Goal: Task Accomplishment & Management: Use online tool/utility

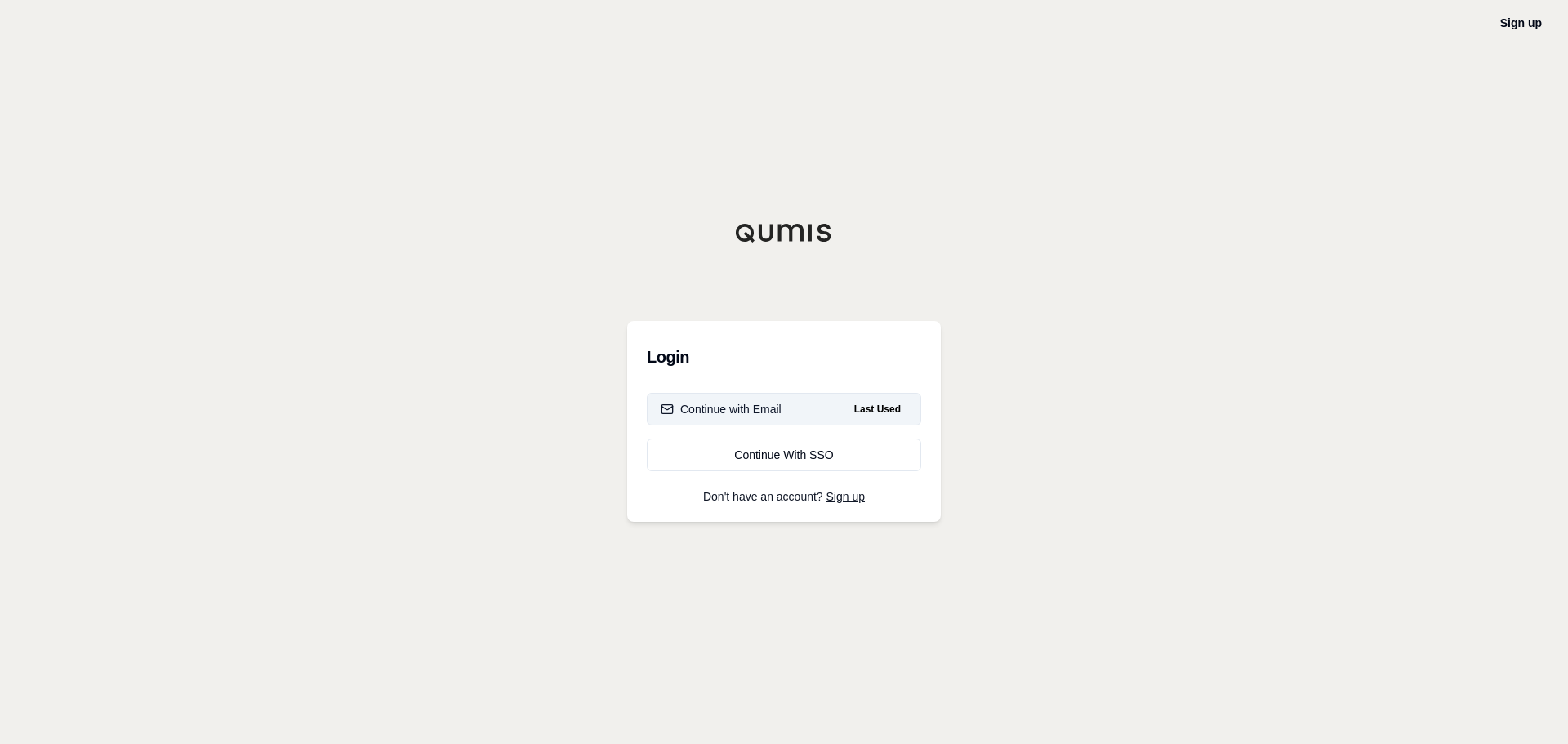
click at [703, 401] on div "Continue with Email" at bounding box center [721, 409] width 121 height 16
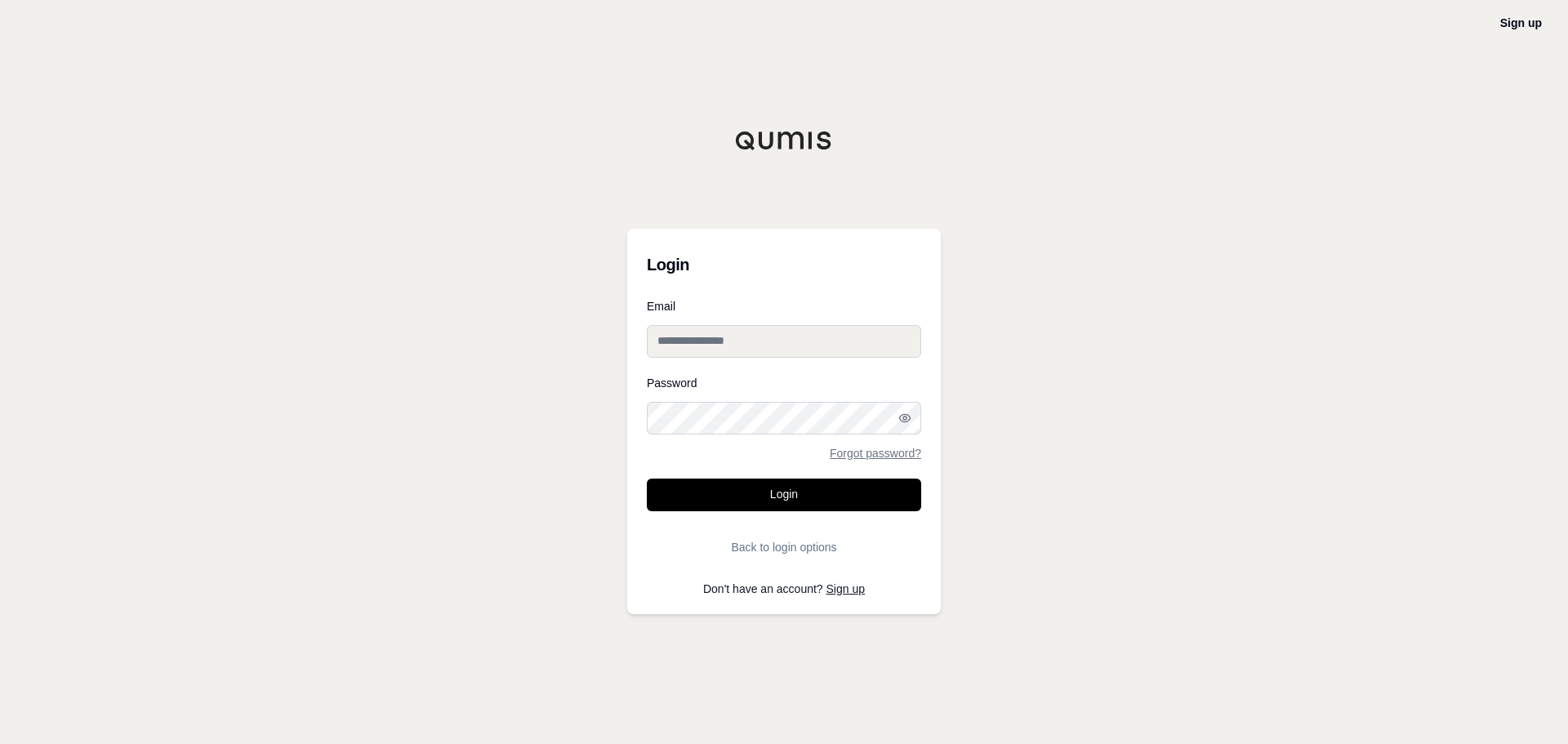
type input "**********"
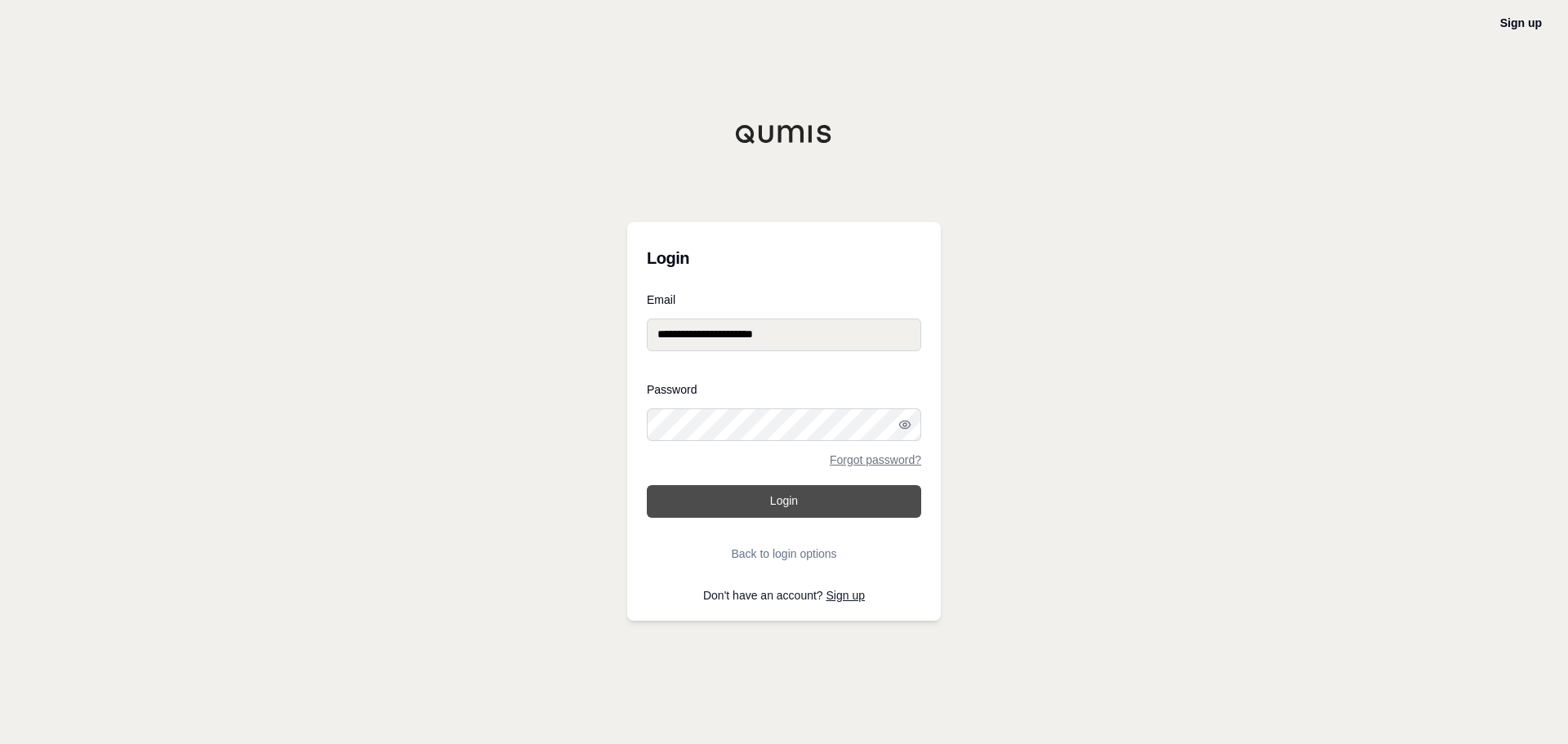
click at [747, 497] on button "Login" at bounding box center [783, 502] width 274 height 33
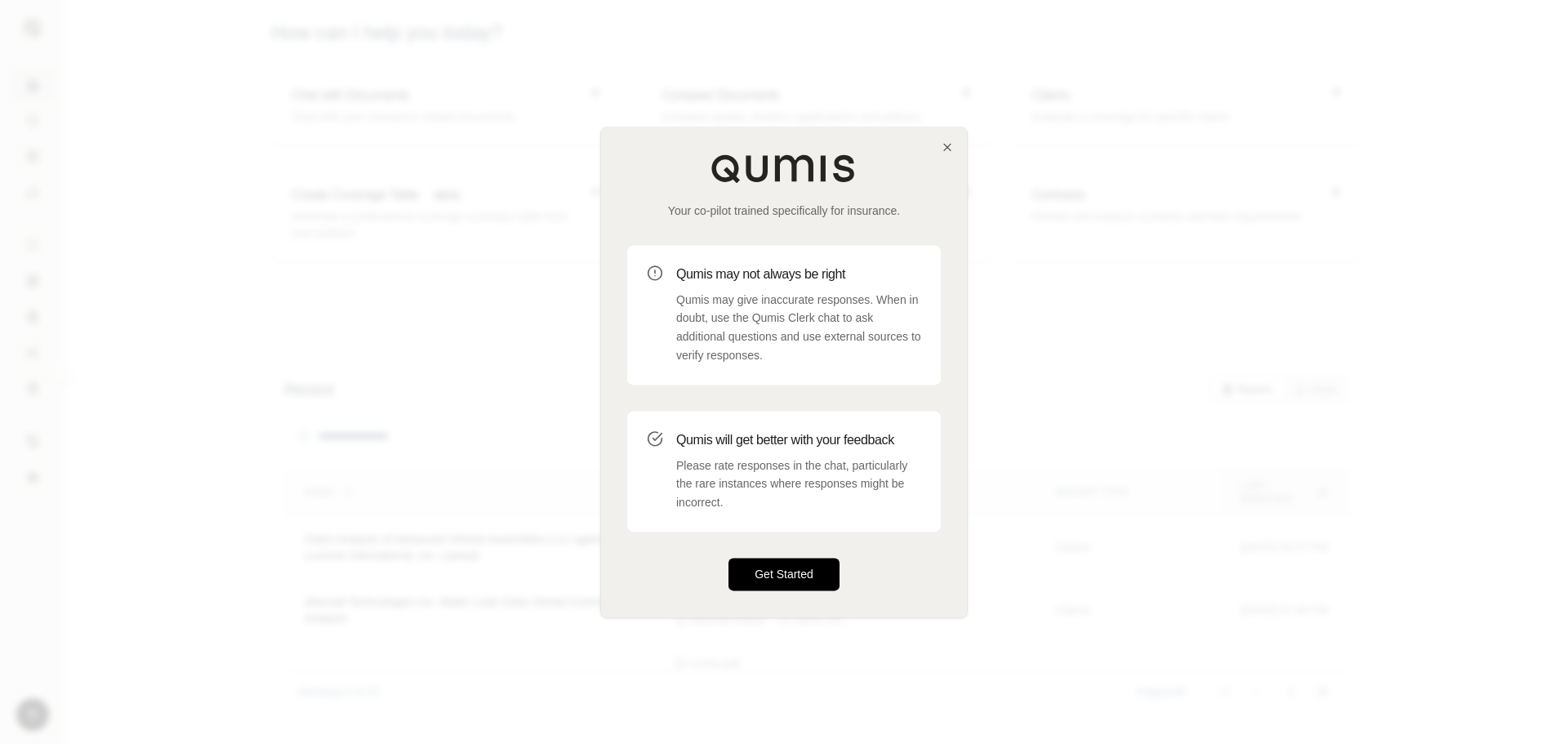
click at [782, 579] on button "Get Started" at bounding box center [784, 575] width 111 height 33
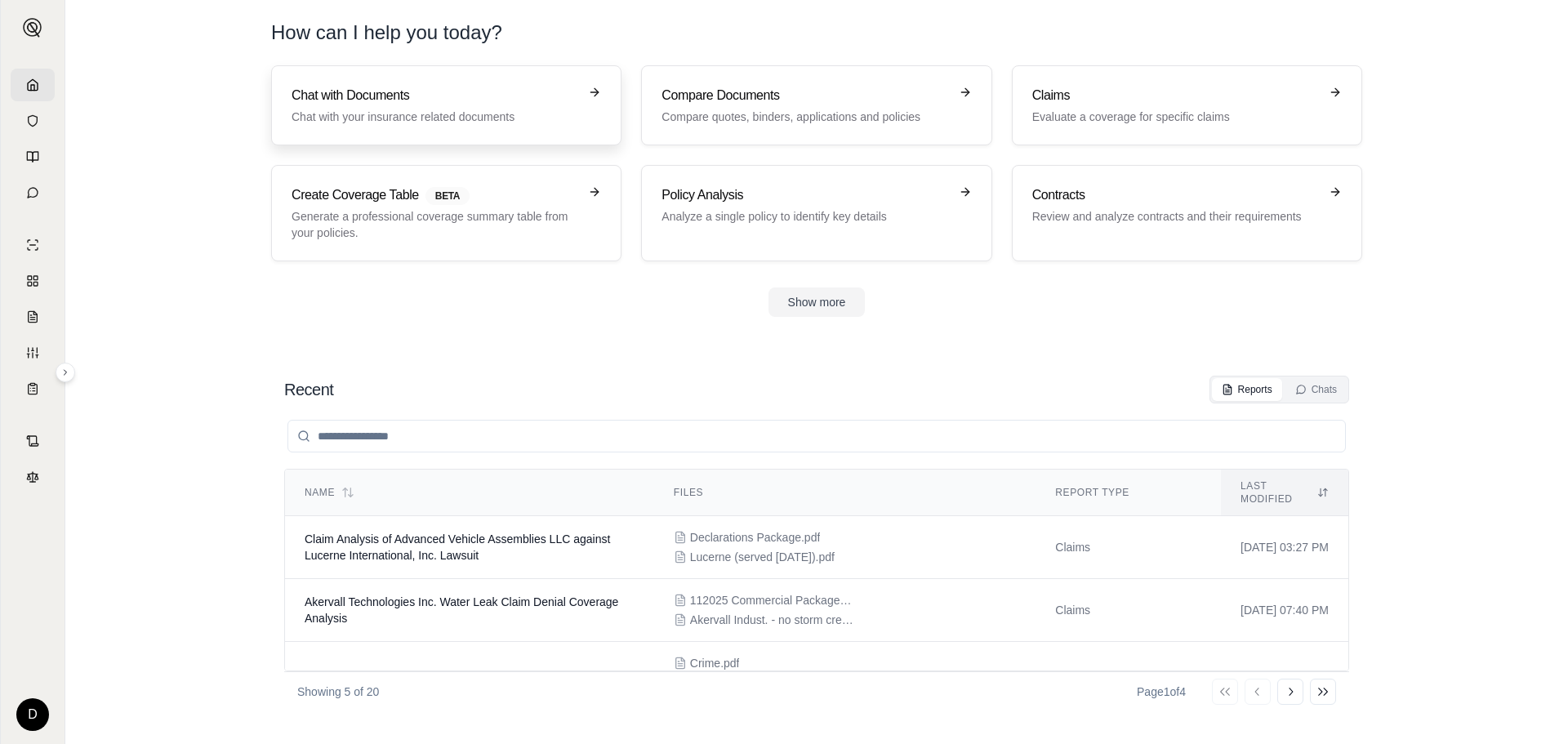
click at [437, 100] on h3 "Chat with Documents" at bounding box center [435, 96] width 286 height 20
click at [1132, 114] on p "Evaluate a coverage for specific claims" at bounding box center [1176, 117] width 286 height 16
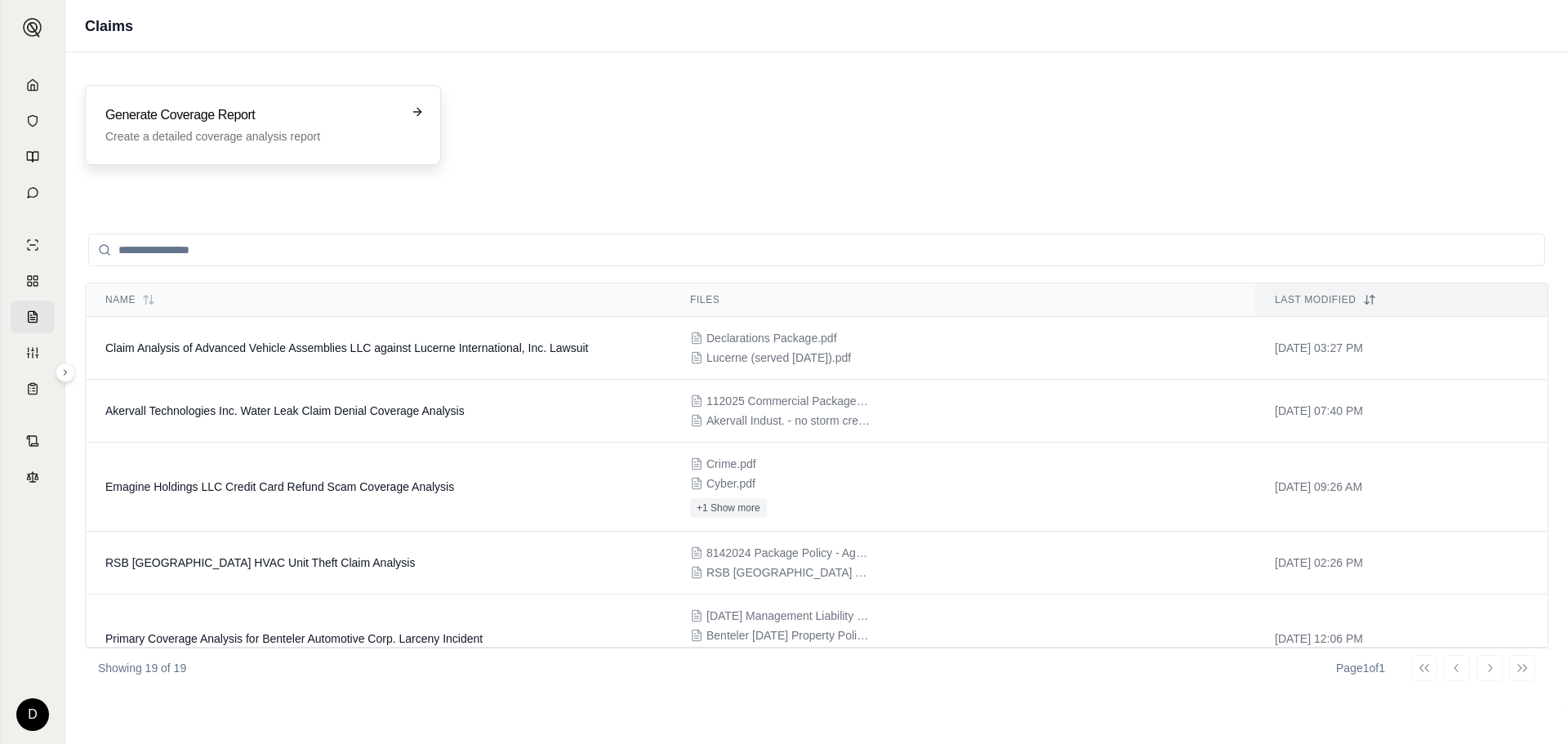
click at [173, 130] on p "Create a detailed coverage analysis report" at bounding box center [251, 137] width 292 height 16
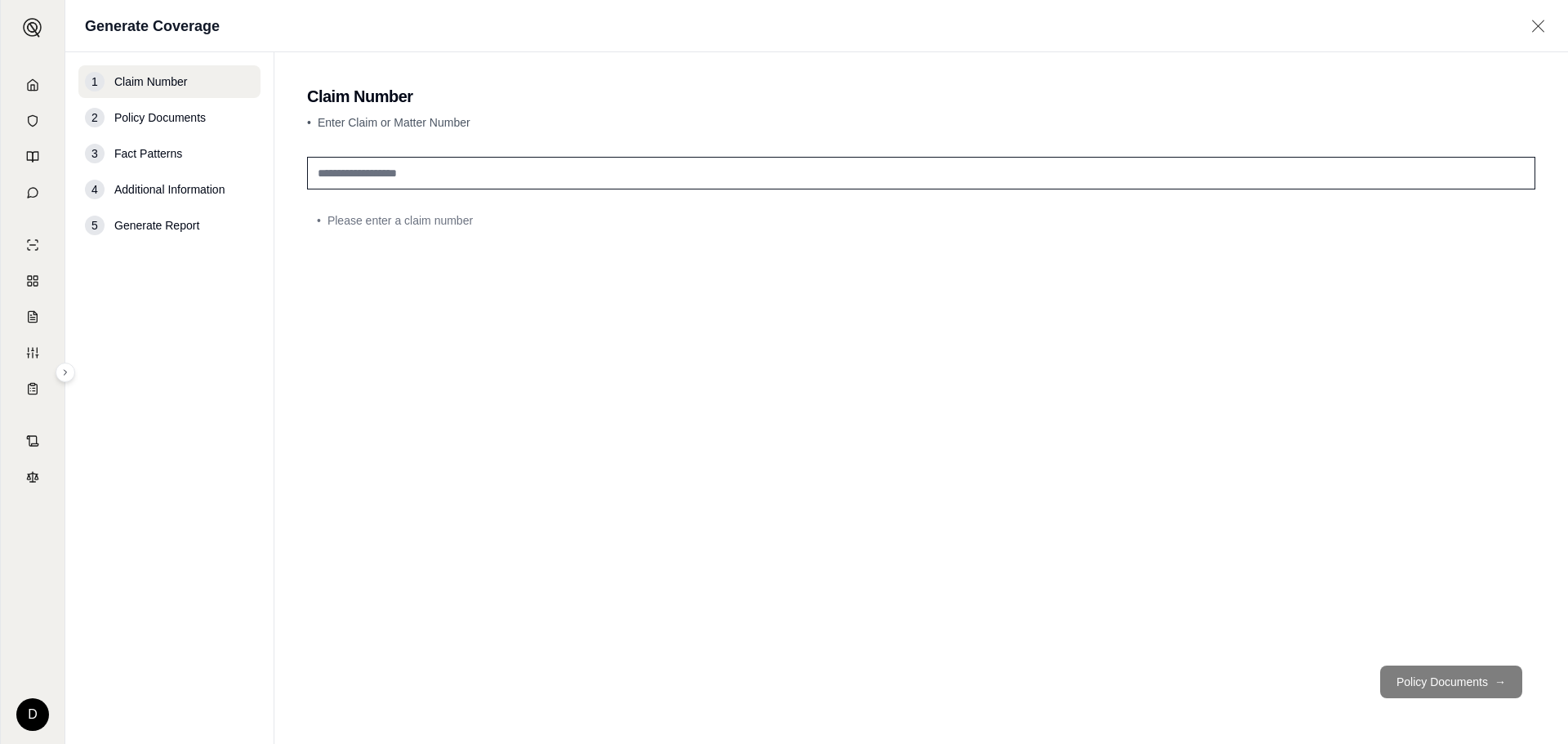
click at [340, 171] on input "text" at bounding box center [921, 174] width 1228 height 33
type input "******"
click at [1480, 673] on button "Policy Documents →" at bounding box center [1452, 682] width 142 height 33
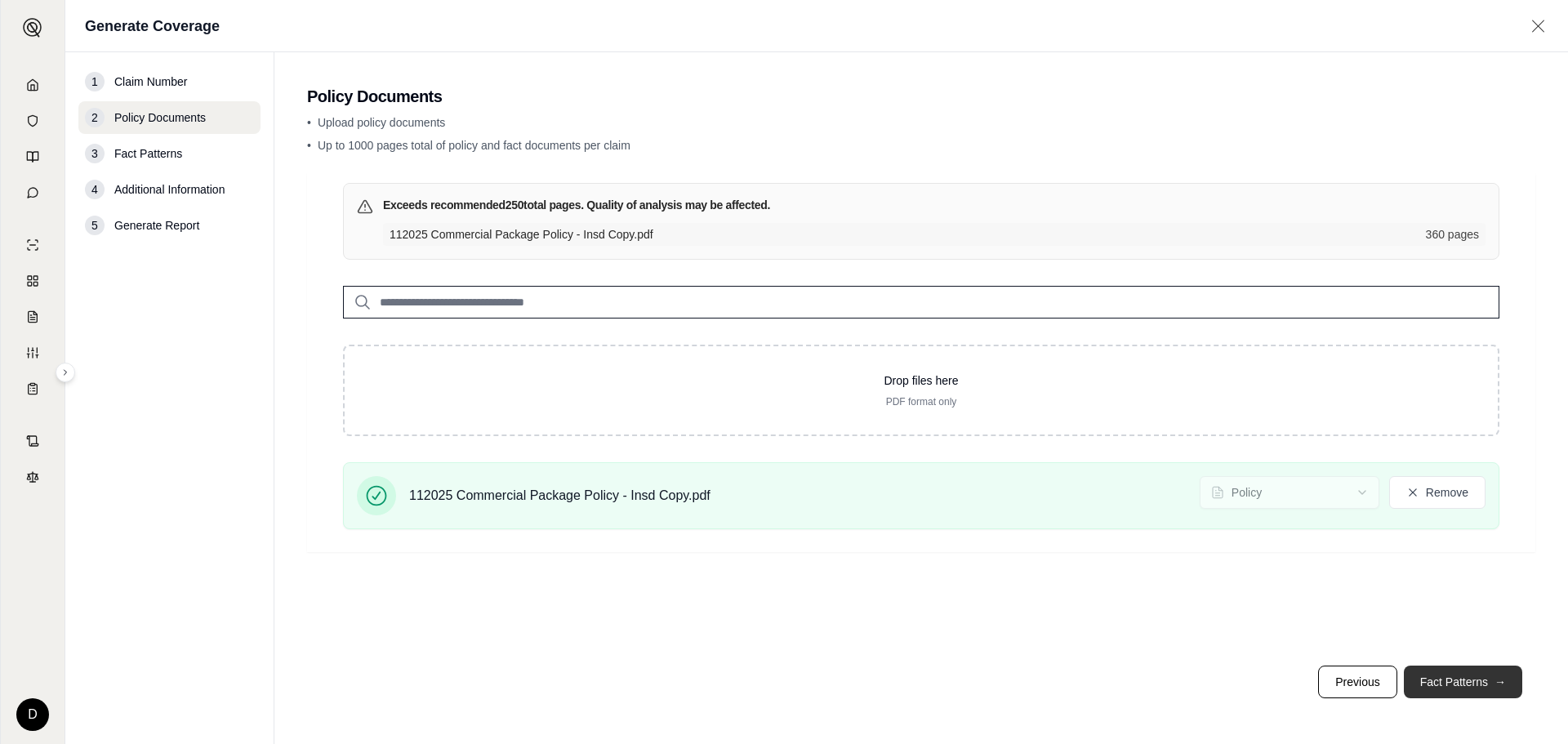
click at [1461, 686] on button "Fact Patterns →" at bounding box center [1463, 682] width 119 height 33
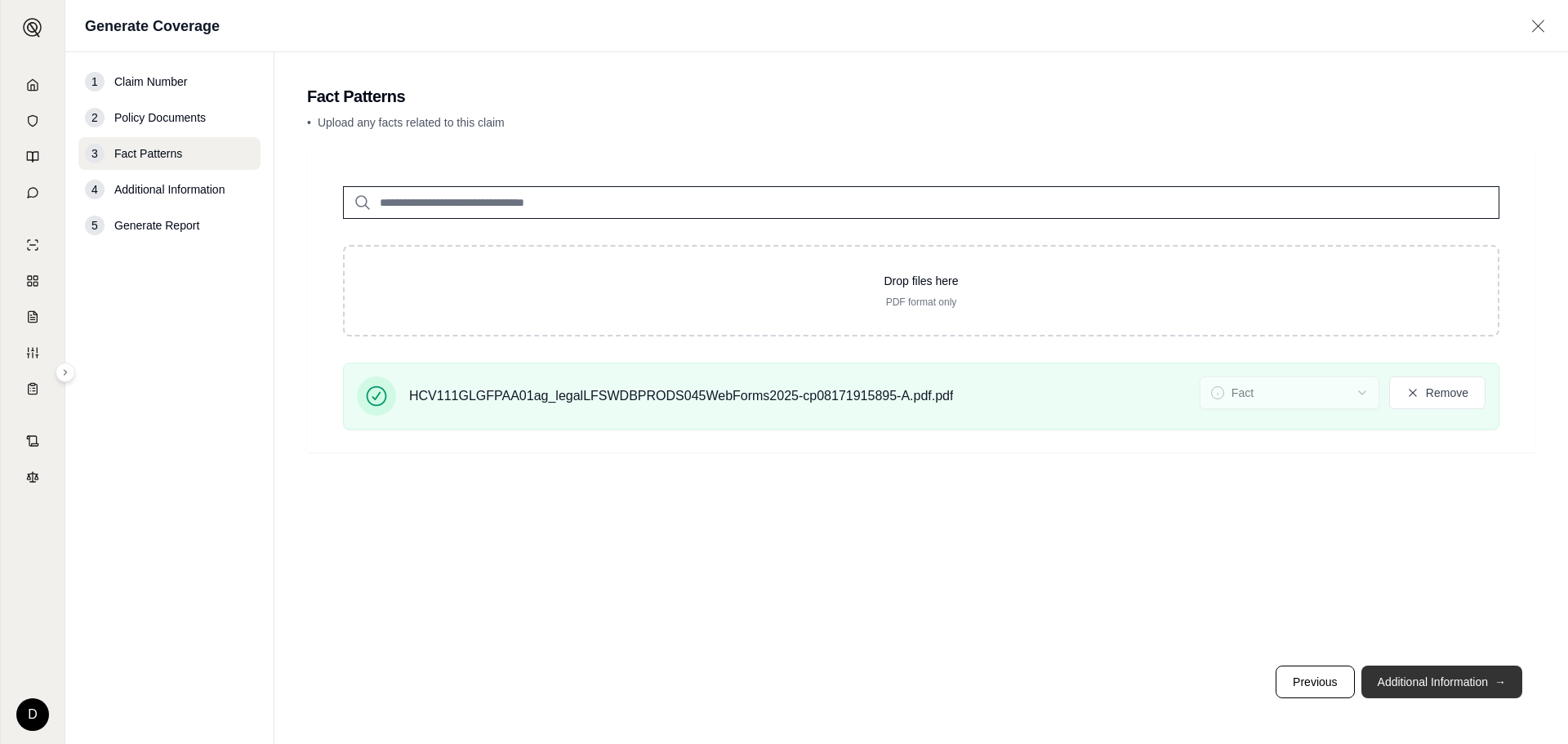
click at [1446, 679] on button "Additional Information →" at bounding box center [1442, 682] width 161 height 33
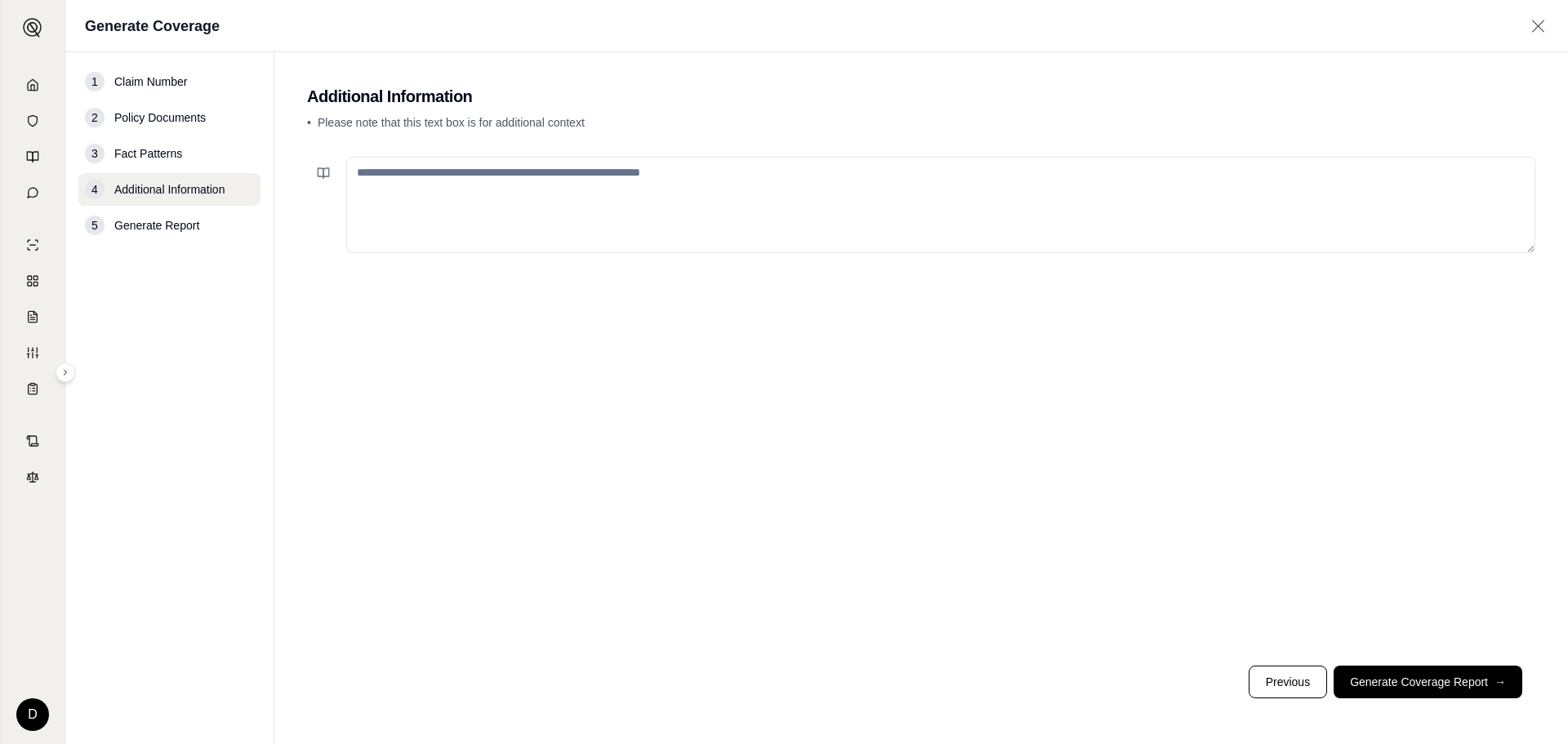
click at [507, 219] on textarea at bounding box center [940, 205] width 1189 height 97
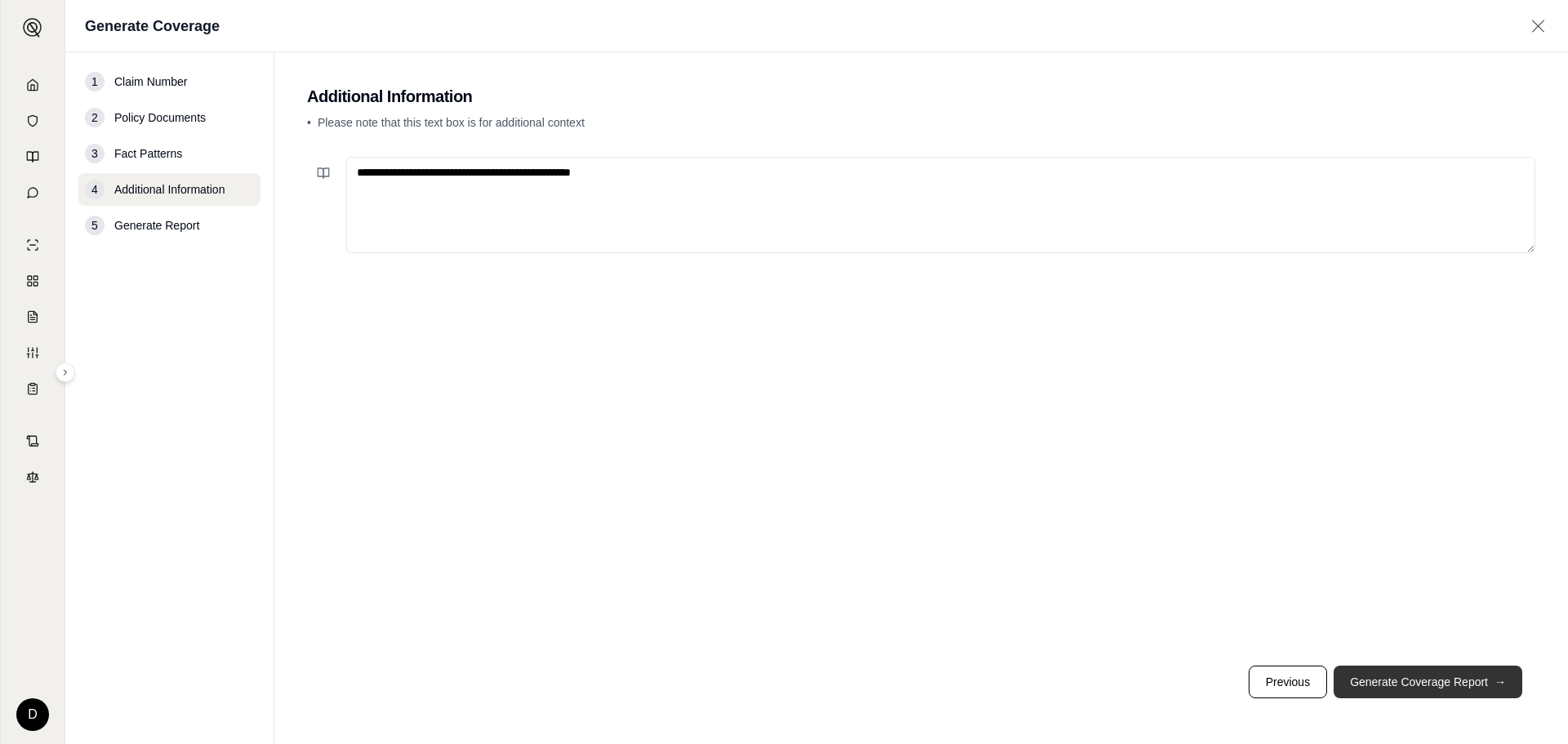
type textarea "**********"
click at [1453, 688] on button "Generate Coverage Report →" at bounding box center [1428, 682] width 189 height 33
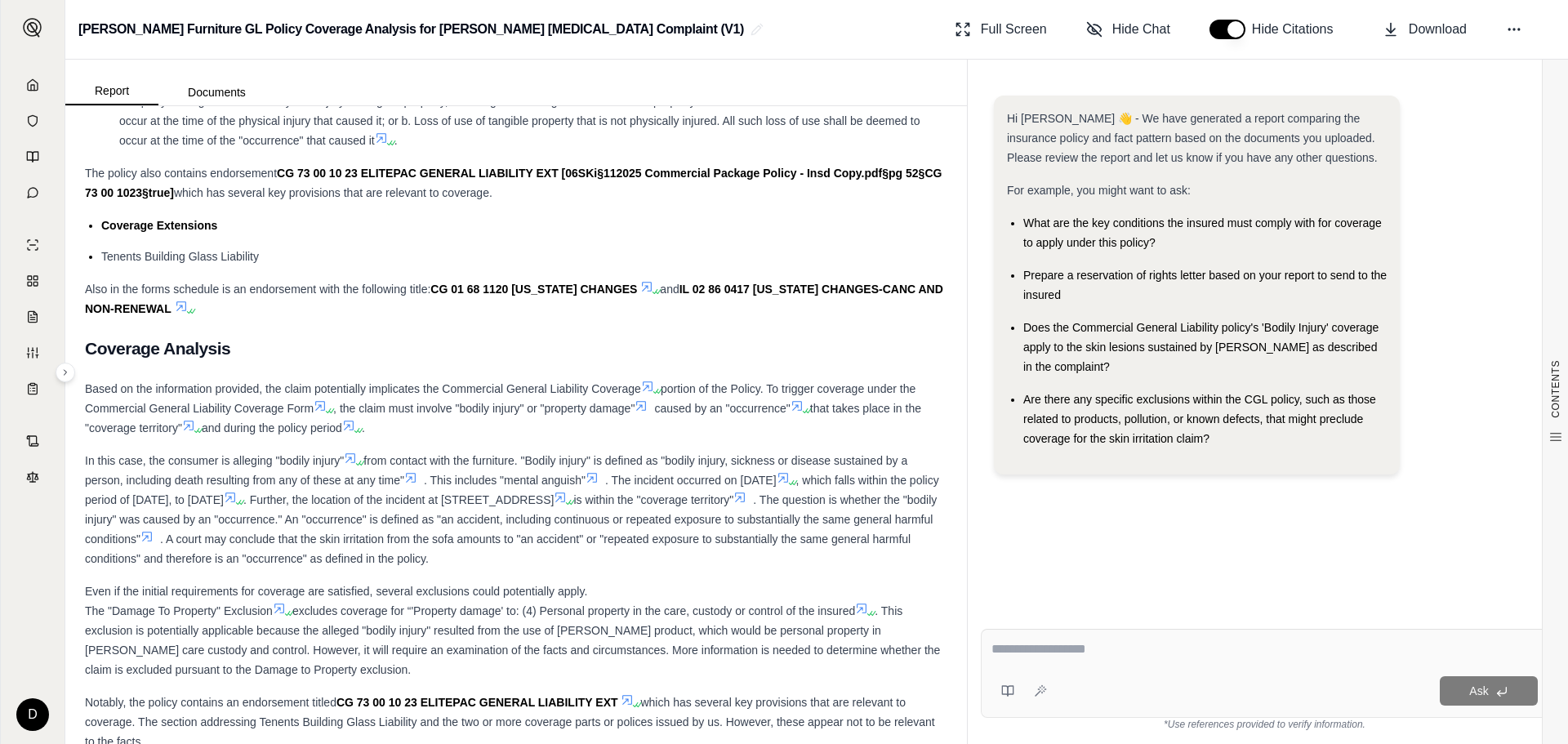
scroll to position [6617, 0]
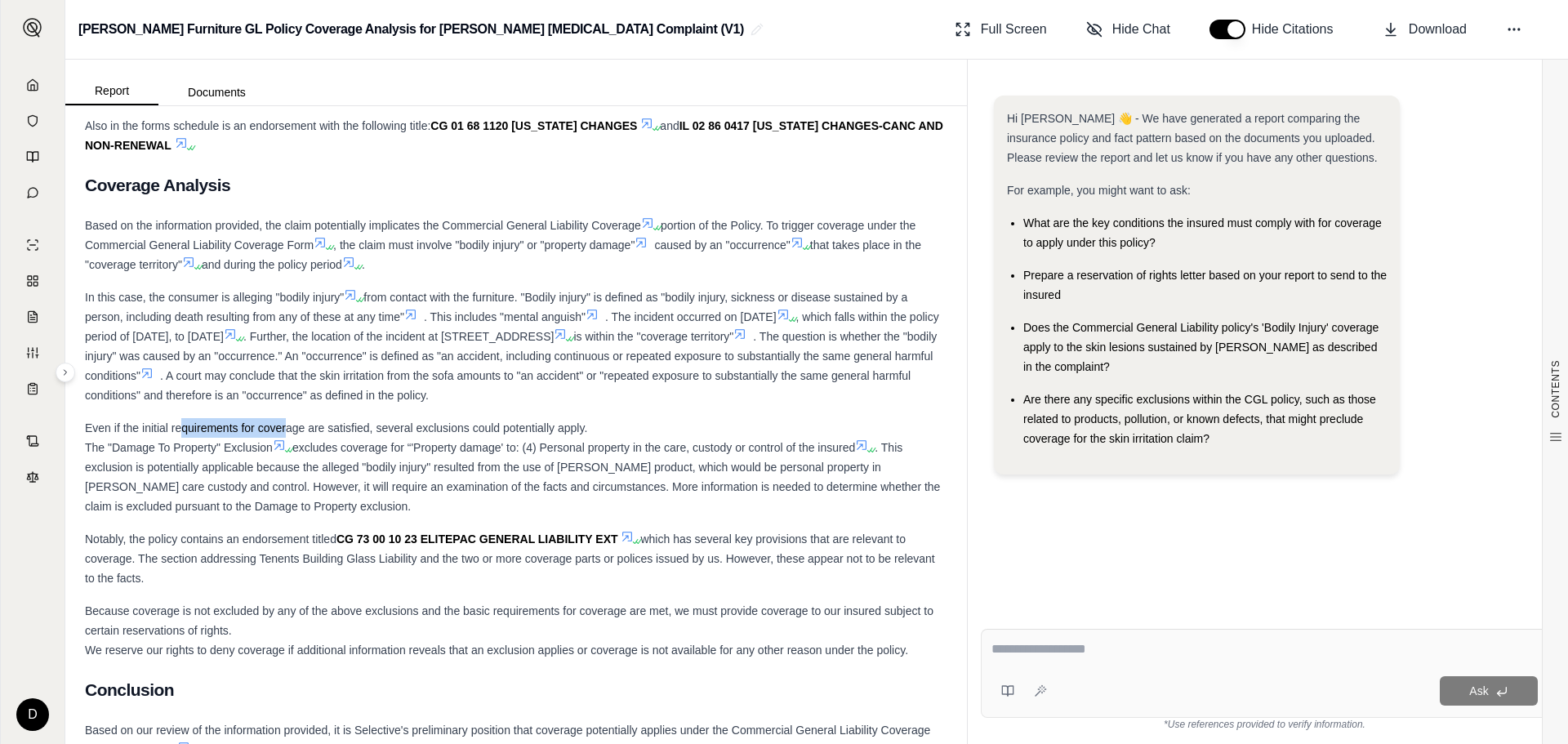
drag, startPoint x: 182, startPoint y: 524, endPoint x: 285, endPoint y: 525, distance: 103.0
click at [285, 435] on span "Even if the initial requirements for coverage are satisfied, several exclusions…" at bounding box center [336, 428] width 502 height 13
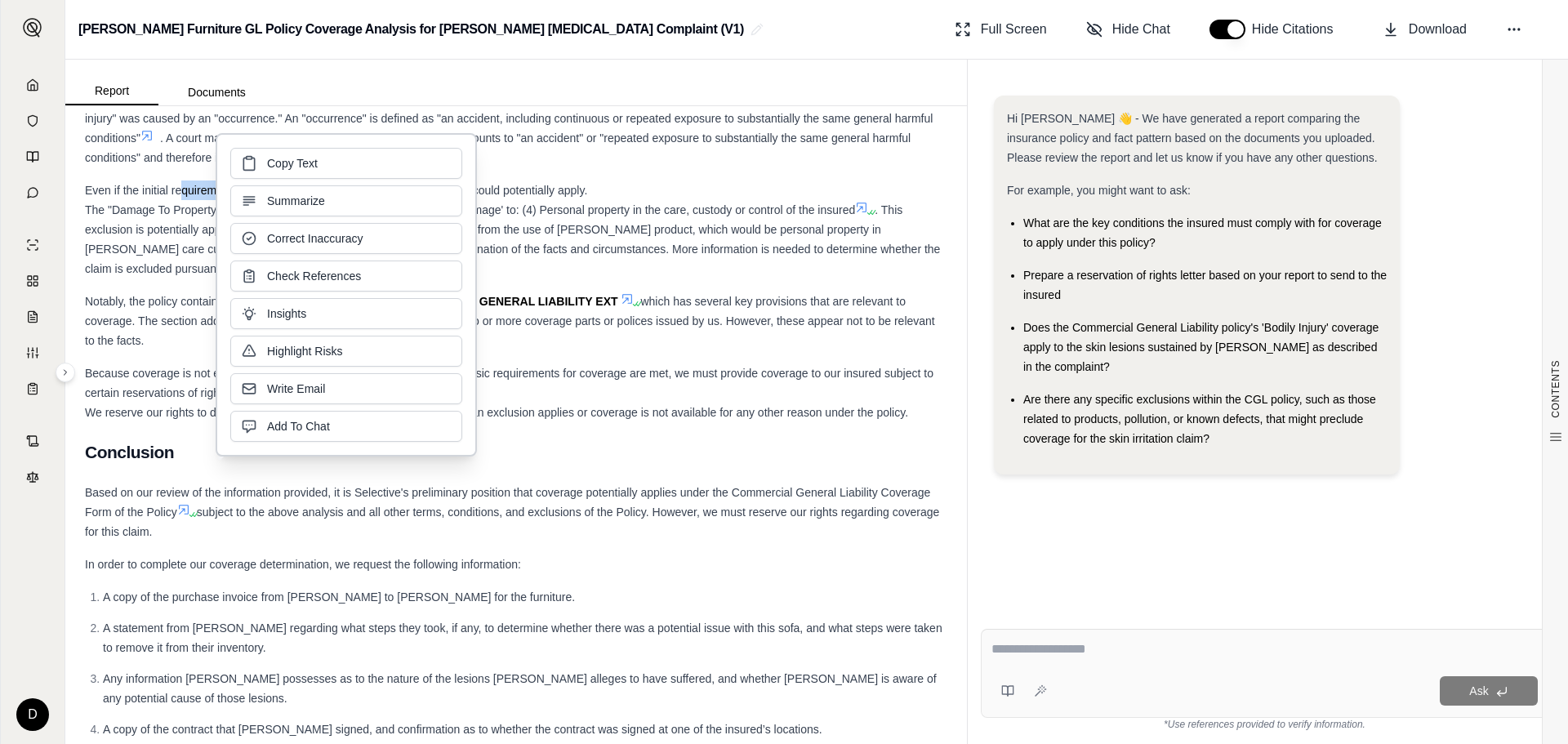
scroll to position [6862, 0]
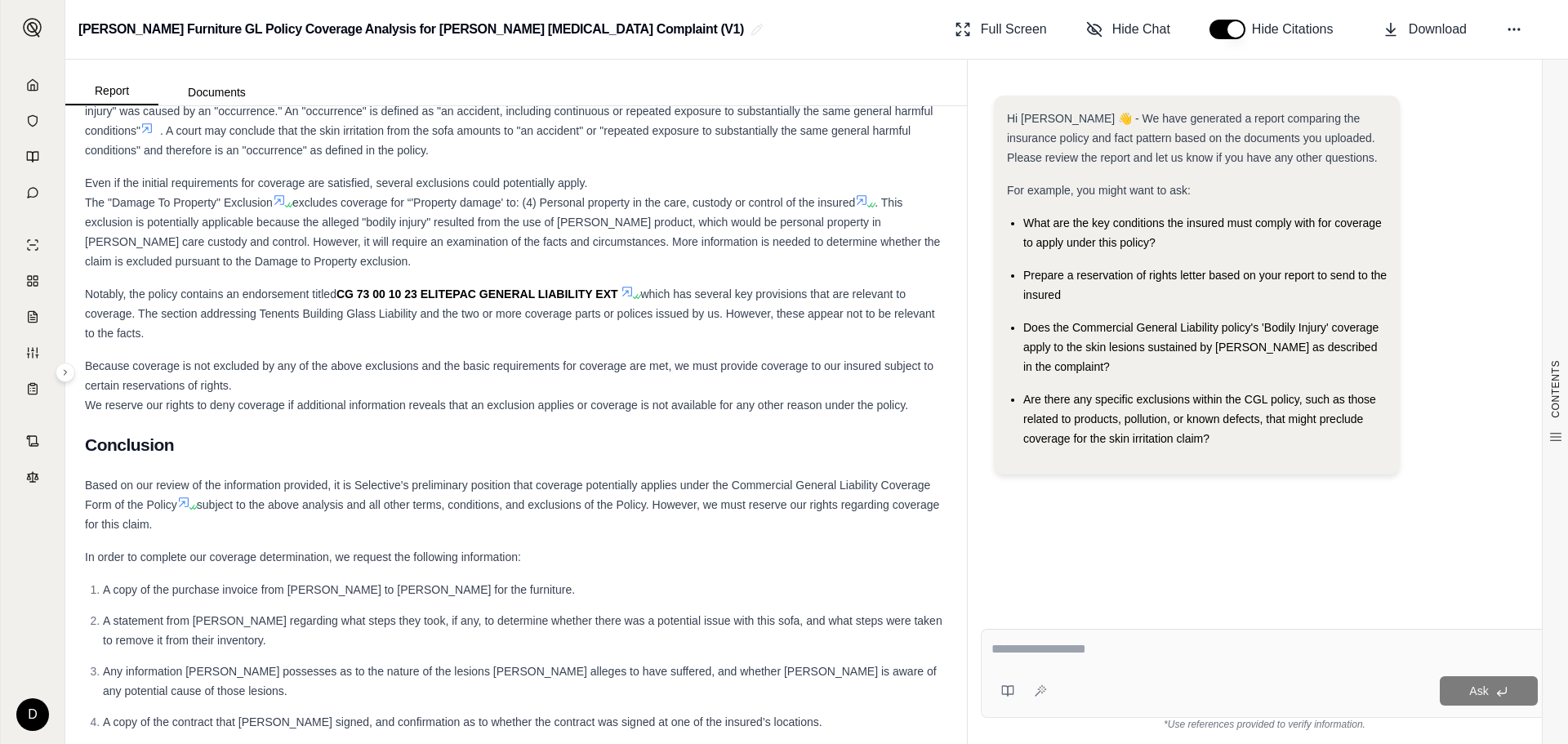
click at [674, 462] on h2 "Conclusion" at bounding box center [516, 445] width 863 height 34
click at [1071, 645] on textarea at bounding box center [1265, 650] width 547 height 20
type textarea "**********"
